Goal: Information Seeking & Learning: Check status

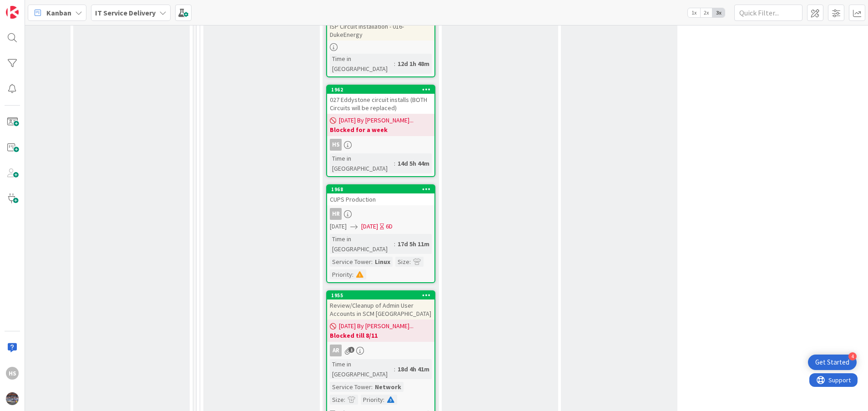
scroll to position [1452, 436]
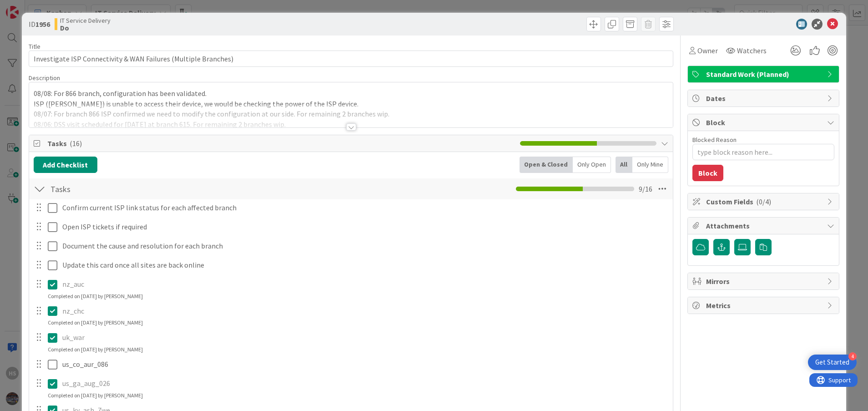
click at [828, 24] on div at bounding box center [759, 24] width 161 height 11
click at [827, 24] on icon at bounding box center [832, 24] width 11 height 11
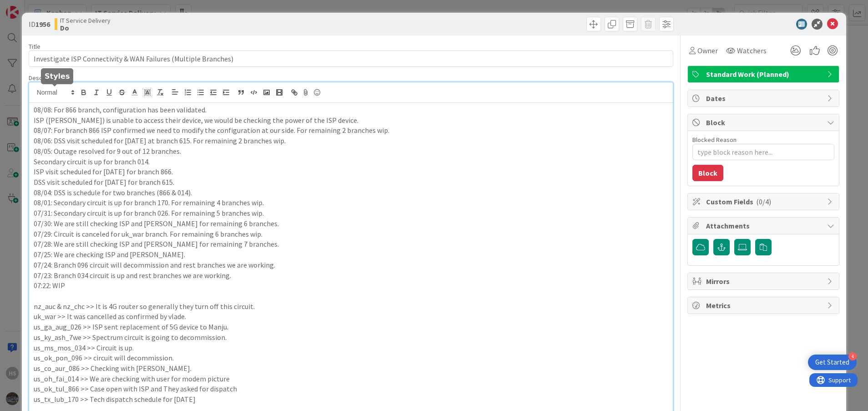
click at [34, 95] on div "08/08: For 866 branch, configuration has been validated. ISP ([PERSON_NAME]) is…" at bounding box center [351, 320] width 644 height 476
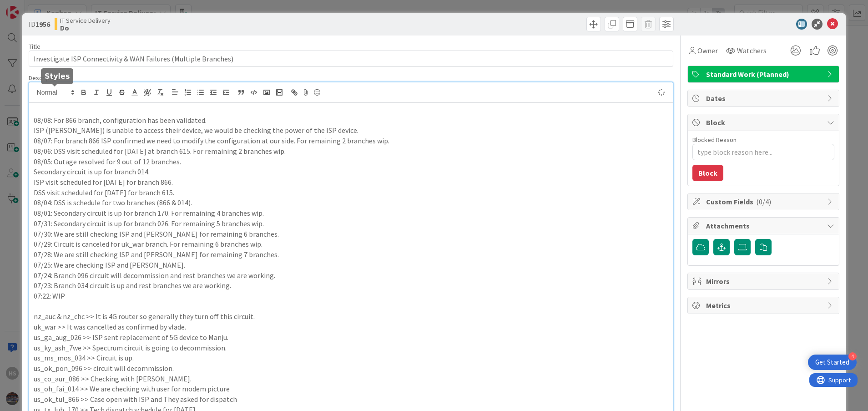
type textarea "x"
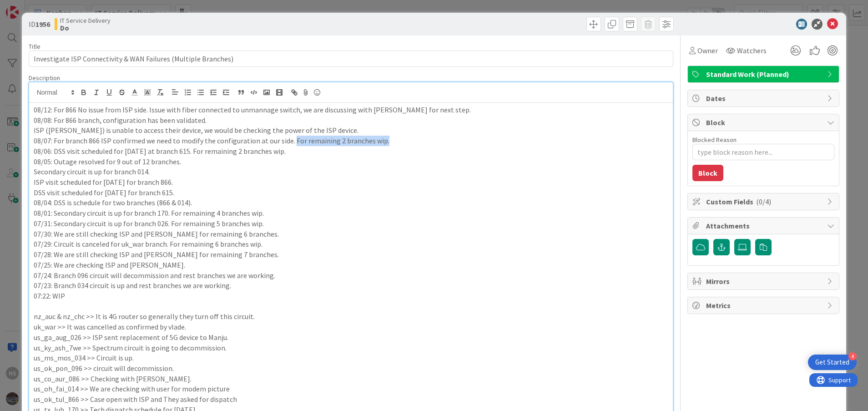
drag, startPoint x: 289, startPoint y: 141, endPoint x: 383, endPoint y: 142, distance: 93.3
click at [383, 142] on p "08/07: For branch 866 ISP confirmed we need to modify the configuration at our …" at bounding box center [351, 141] width 635 height 10
copy p "For remaining 2 branches wip."
click at [431, 111] on p "08/12: For 866 No issue from ISP side. Issue with fiber connected to unmannage …" at bounding box center [351, 110] width 635 height 10
click at [436, 111] on p "08/12: For 866 No issue from ISP side. Issue with fiber connected to unmannage …" at bounding box center [351, 110] width 635 height 10
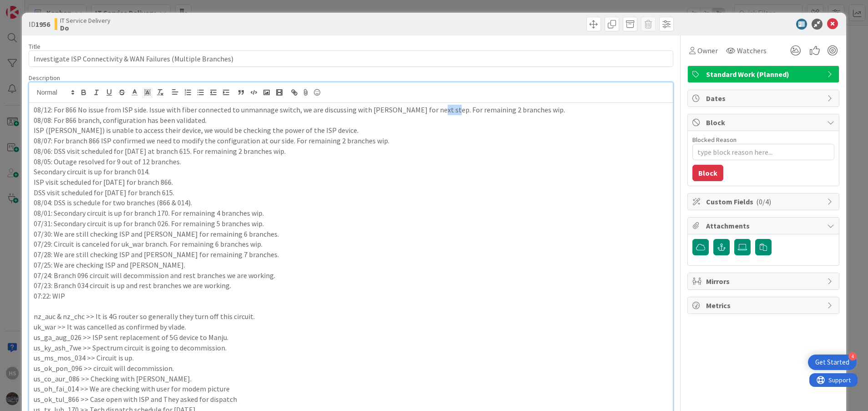
drag, startPoint x: 436, startPoint y: 111, endPoint x: 425, endPoint y: 111, distance: 11.4
click at [425, 111] on p "08/12: For 866 No issue from ISP side. Issue with fiber connected to unmannage …" at bounding box center [351, 110] width 635 height 10
click at [442, 145] on p "08/07: For branch 866 ISP confirmed we need to modify the configuration at our …" at bounding box center [351, 141] width 635 height 10
type textarea "x"
click at [827, 24] on icon at bounding box center [832, 24] width 11 height 11
